Goal: Task Accomplishment & Management: Use online tool/utility

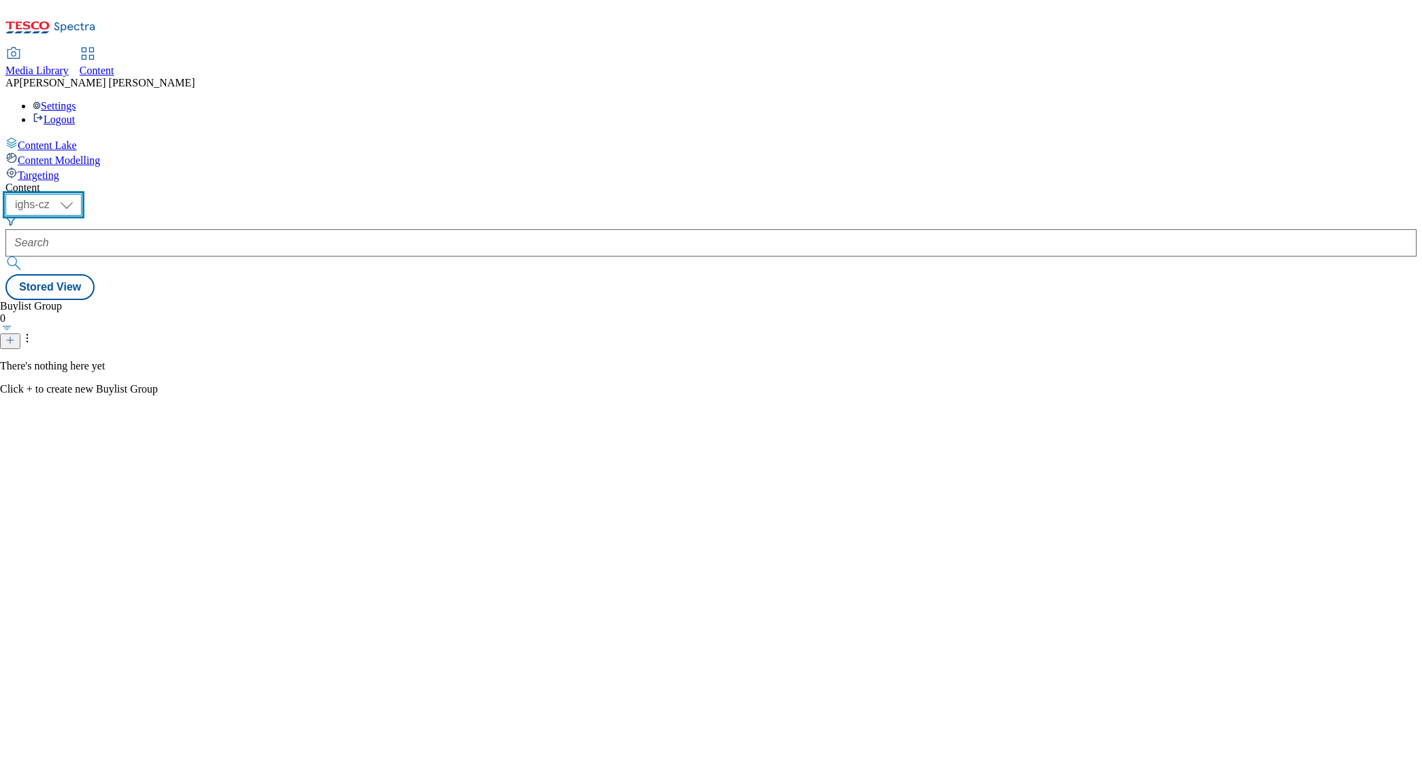
click at [82, 194] on select "ighs-cz ighs-hu ighs-sk" at bounding box center [43, 205] width 76 height 22
select select "ighs-hu"
click at [82, 194] on select "ighs-cz ighs-hu ighs-sk" at bounding box center [43, 205] width 76 height 22
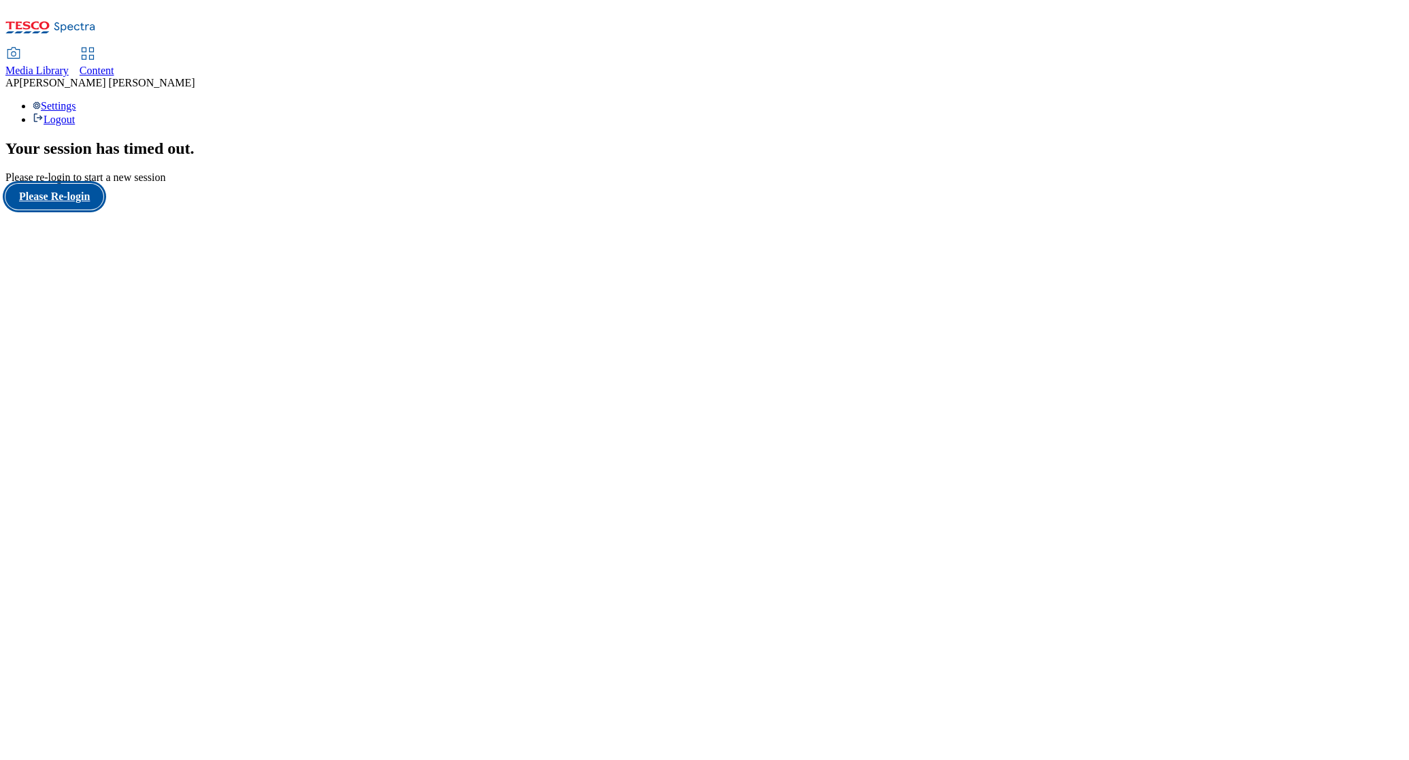
click at [83, 210] on button "Please Re-login" at bounding box center [54, 197] width 98 height 26
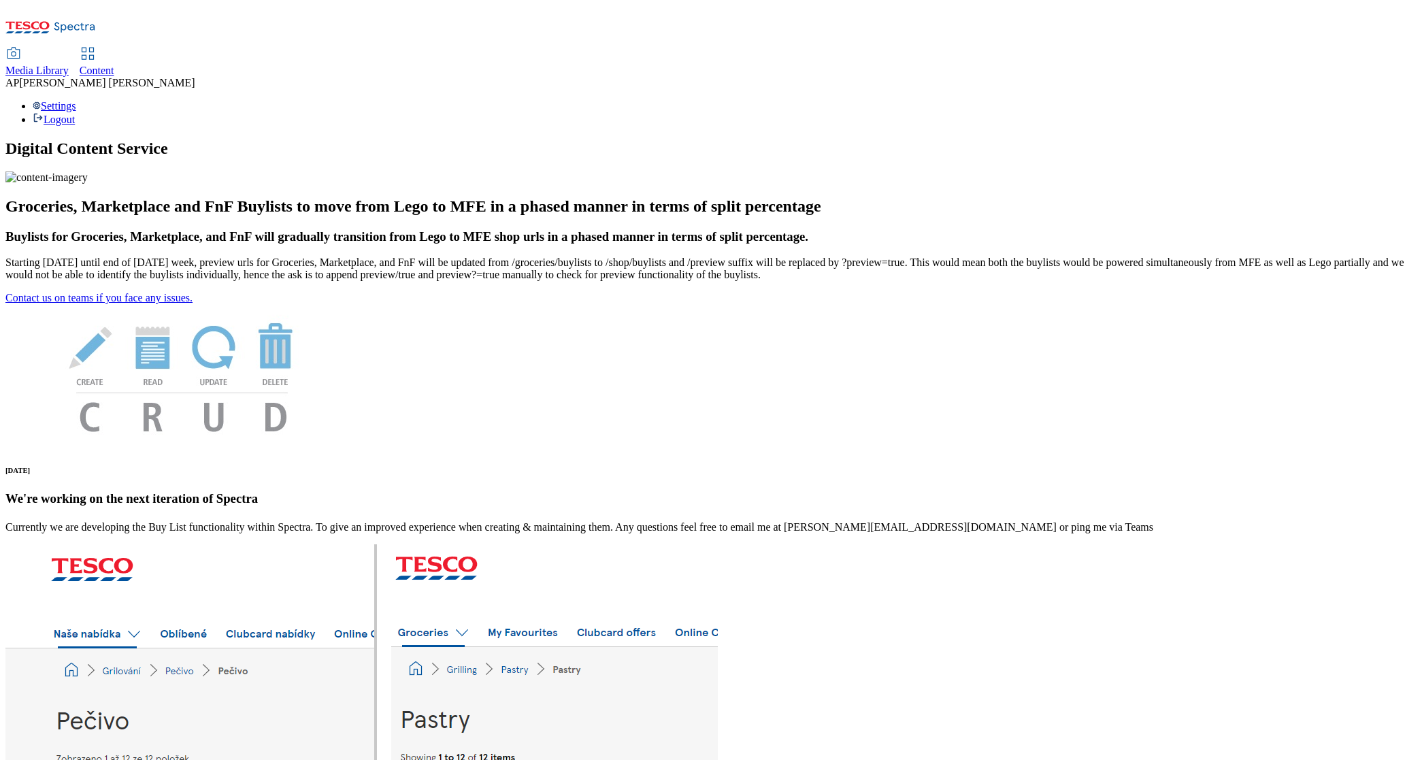
click at [114, 65] on span "Content" at bounding box center [97, 71] width 35 height 12
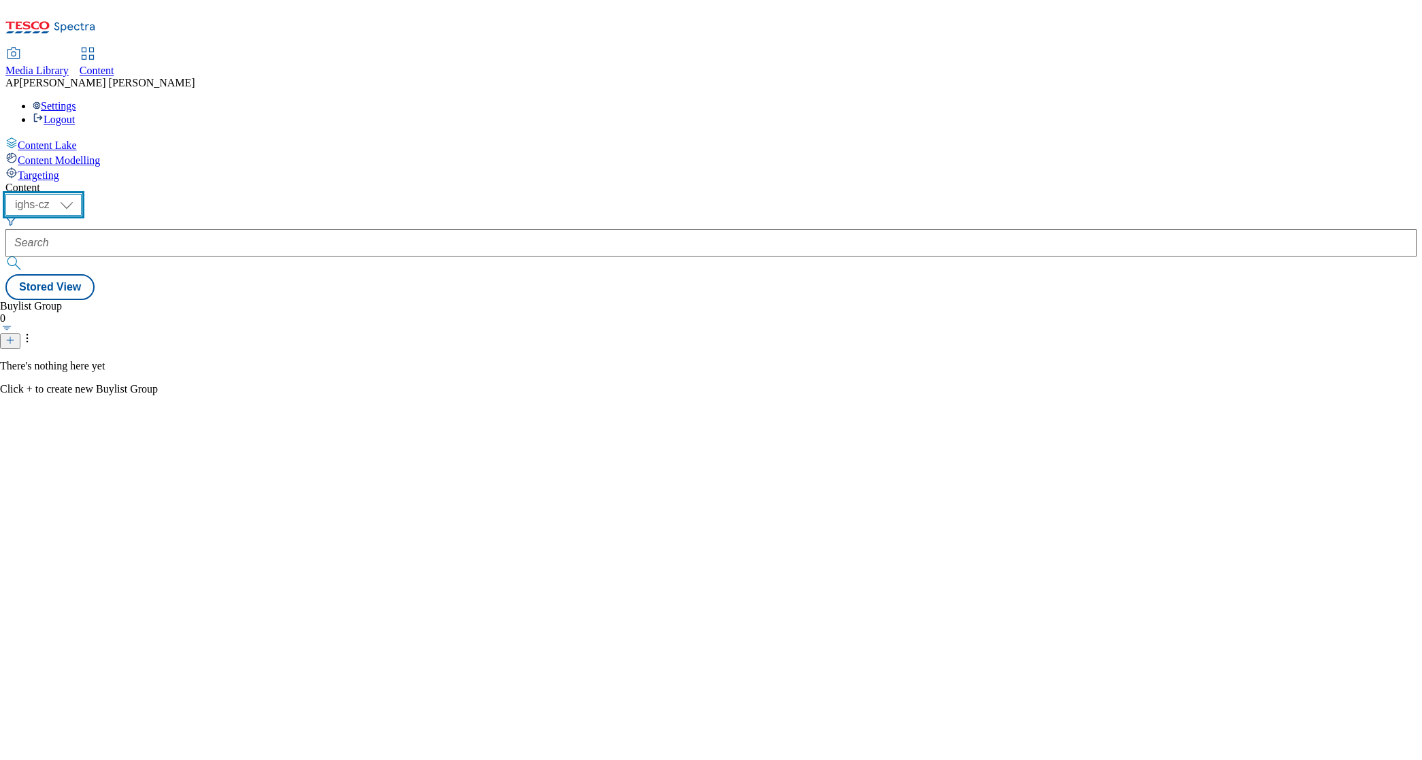
click at [82, 194] on select "ighs-cz ighs-hu ighs-sk" at bounding box center [43, 205] width 76 height 22
select select "ighs-cz"
click at [82, 194] on select "ighs-cz ighs-hu ighs-sk" at bounding box center [43, 205] width 76 height 22
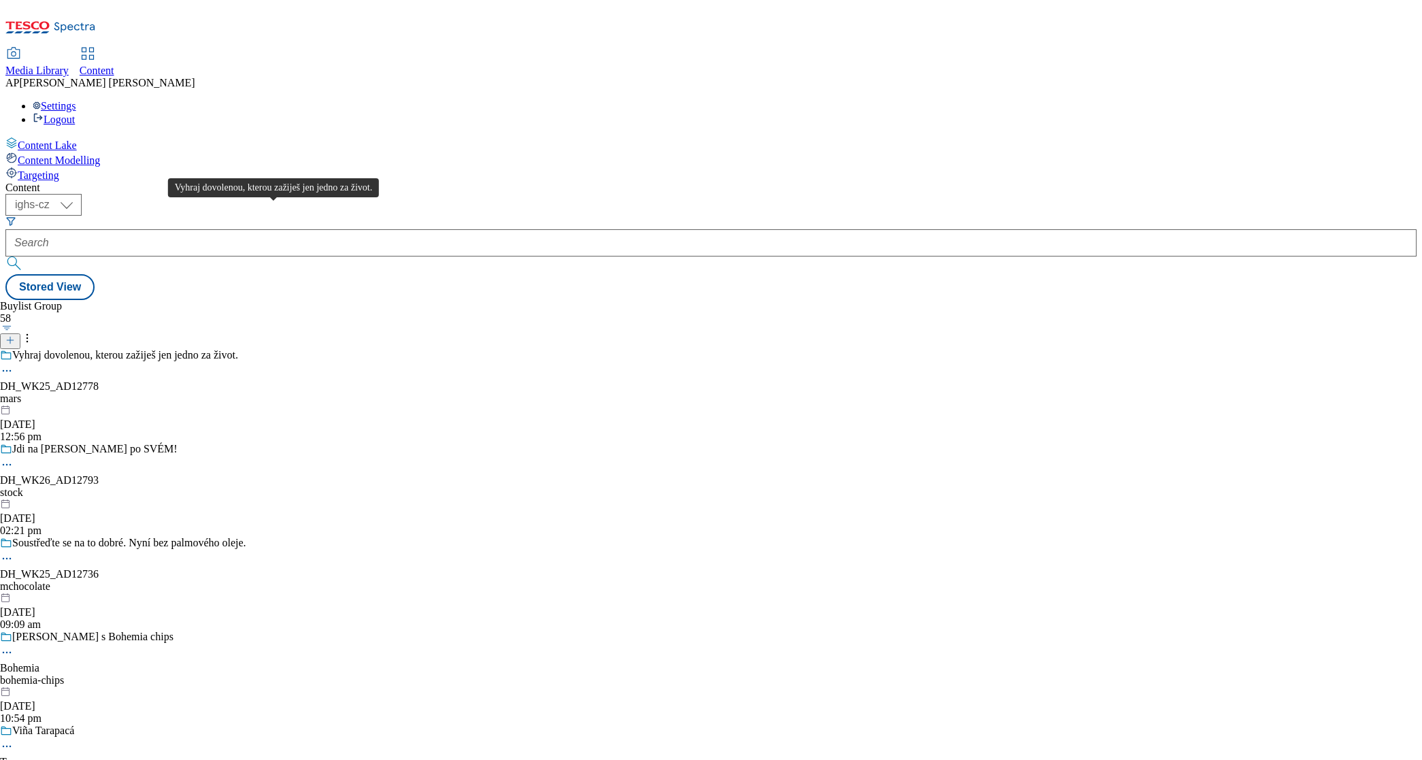
click at [238, 349] on div "Vyhraj dovolenou, kterou zažiješ jen jedno za život." at bounding box center [125, 355] width 226 height 12
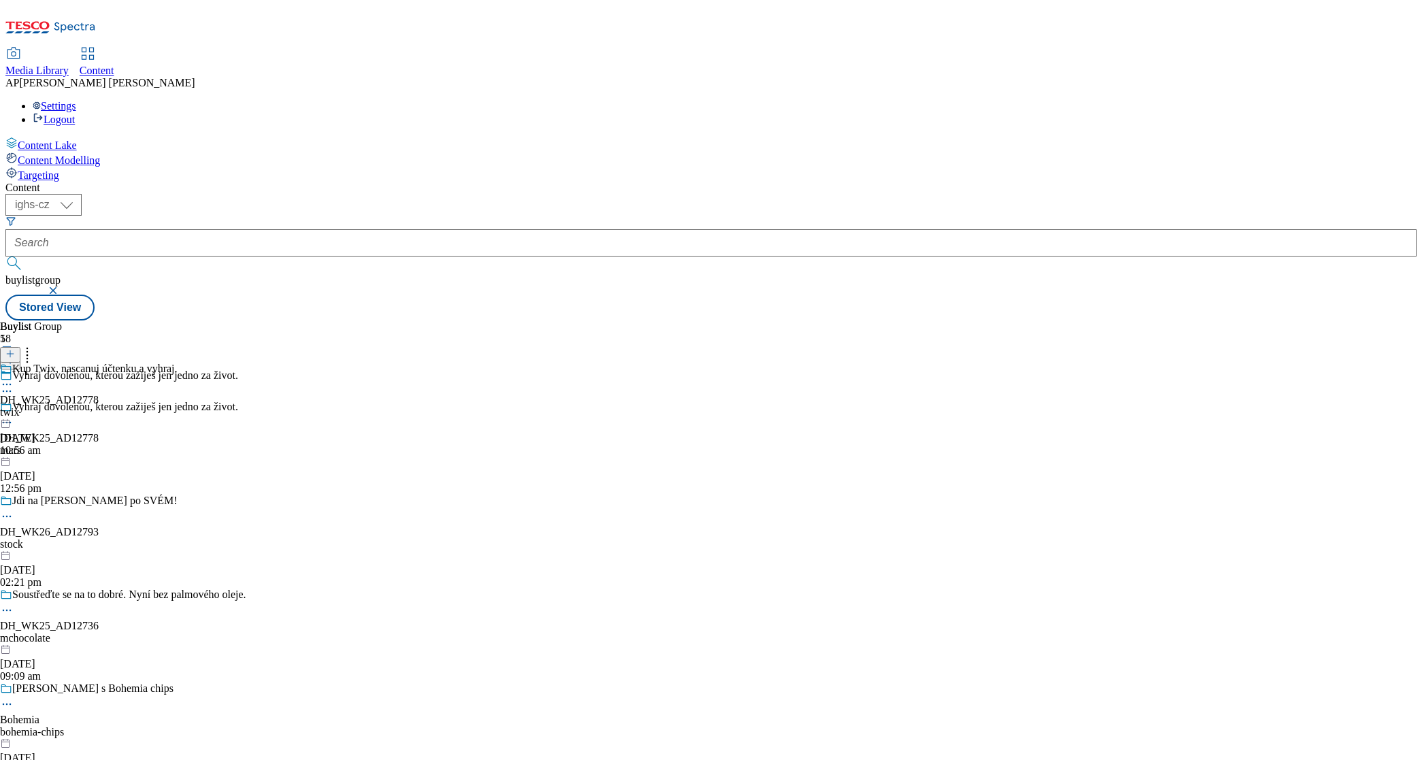
click at [14, 378] on icon at bounding box center [7, 385] width 14 height 14
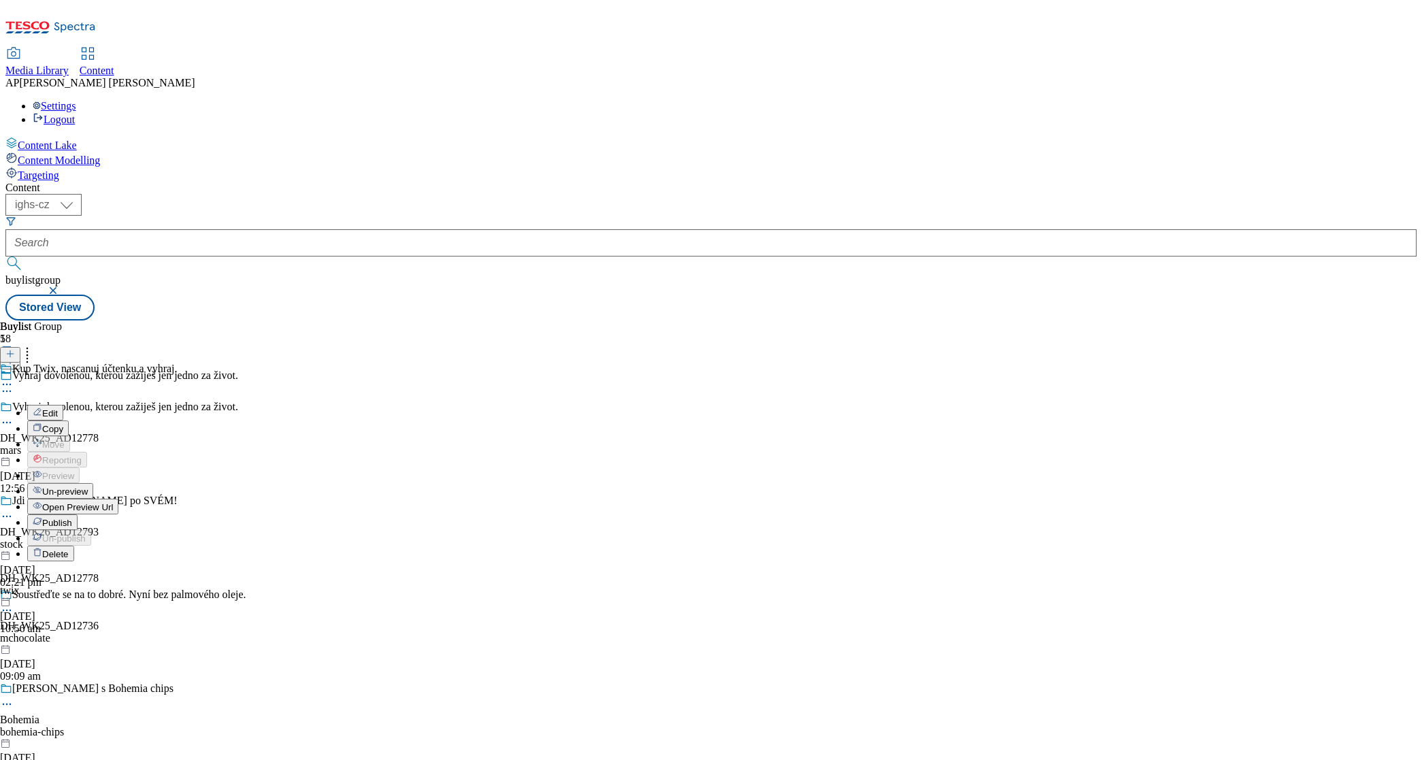
click at [88, 486] on span "Un-preview" at bounding box center [65, 491] width 46 height 10
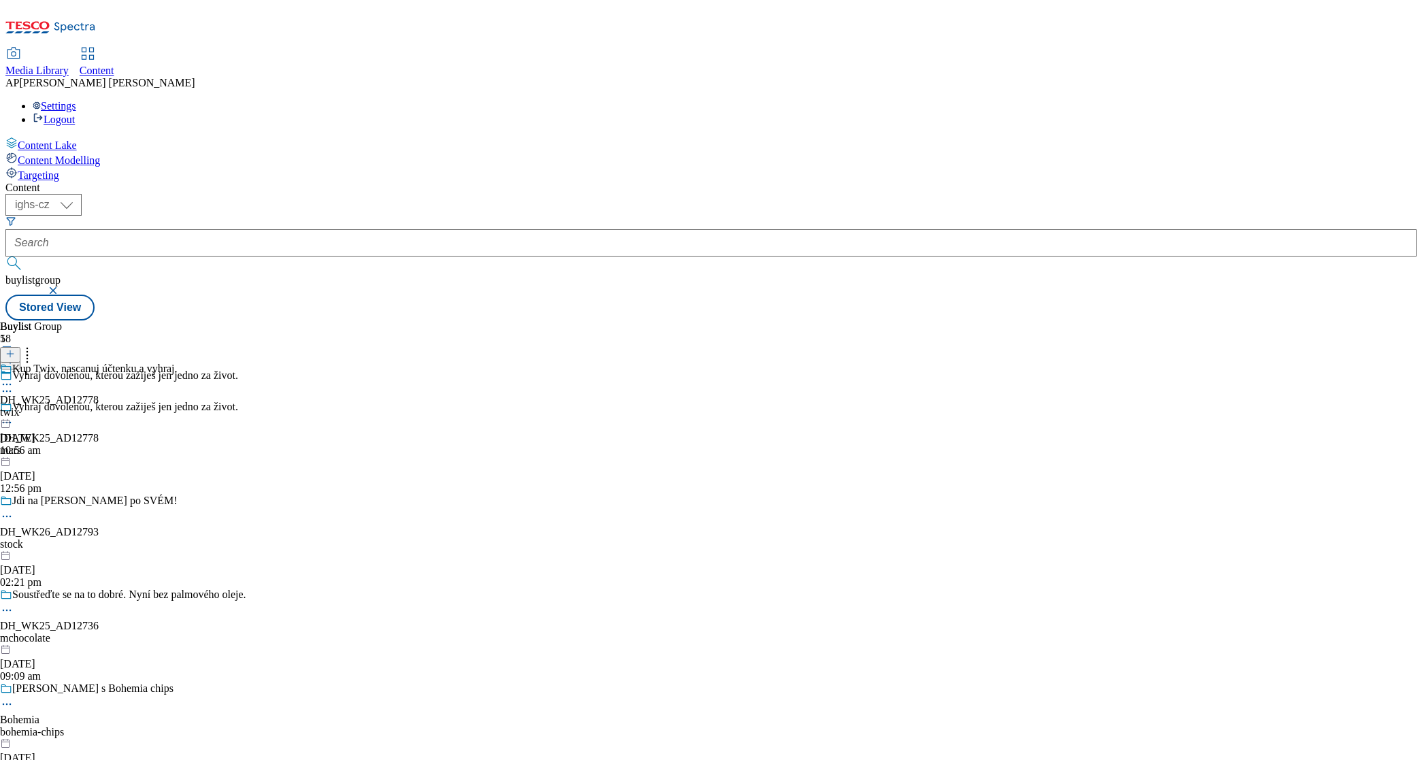
click at [8, 384] on circle at bounding box center [7, 385] width 2 height 2
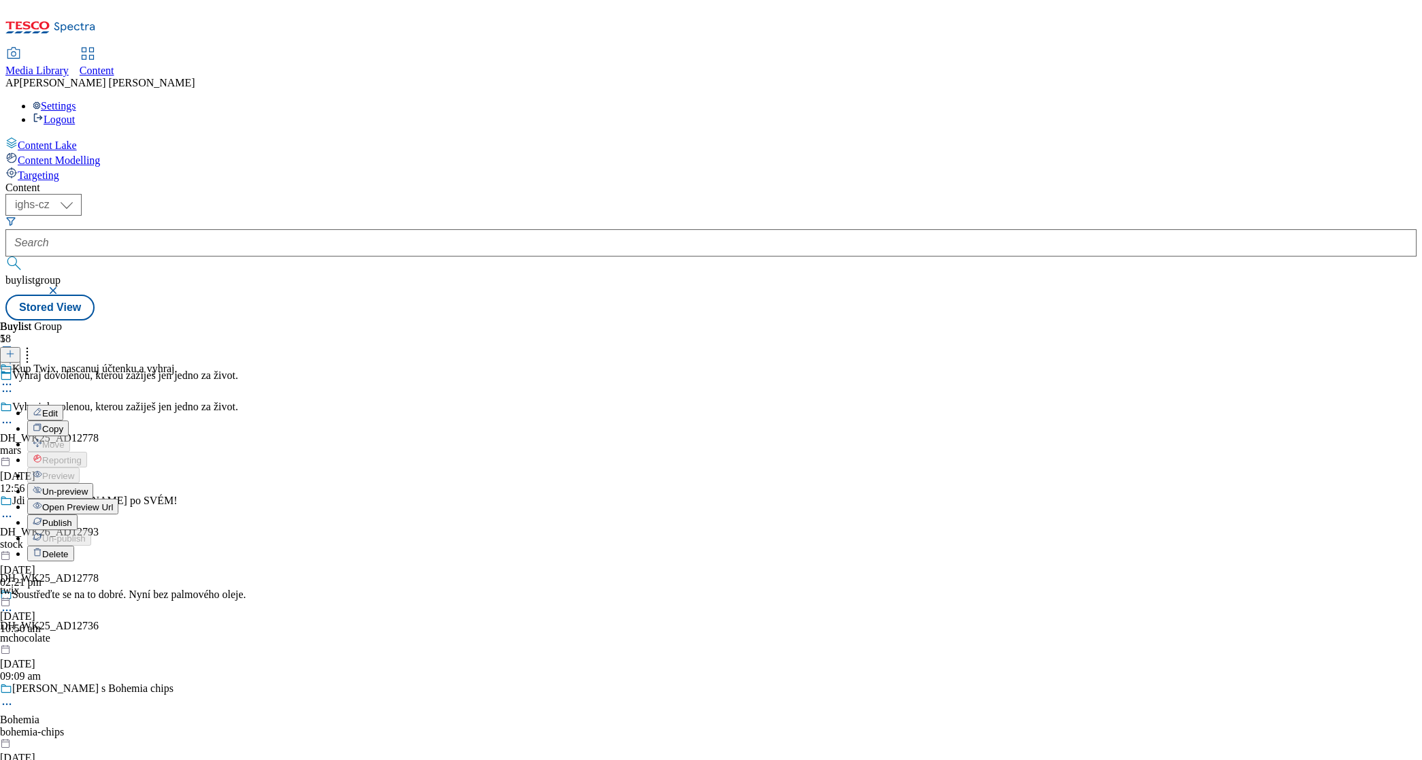
click at [72, 518] on span "Publish" at bounding box center [57, 523] width 30 height 10
